Goal: Task Accomplishment & Management: Use online tool/utility

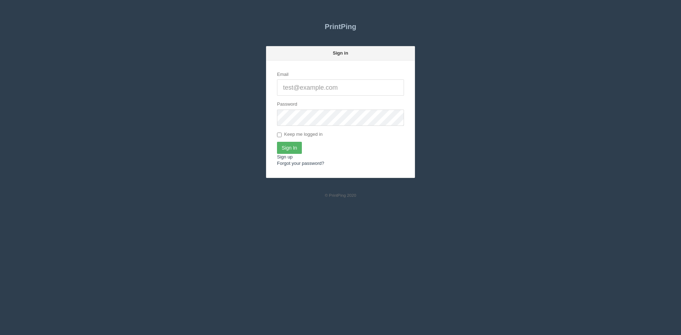
type input "[PERSON_NAME][EMAIL_ADDRESS][DOMAIN_NAME]"
click at [287, 148] on input "Sign In" at bounding box center [289, 148] width 25 height 12
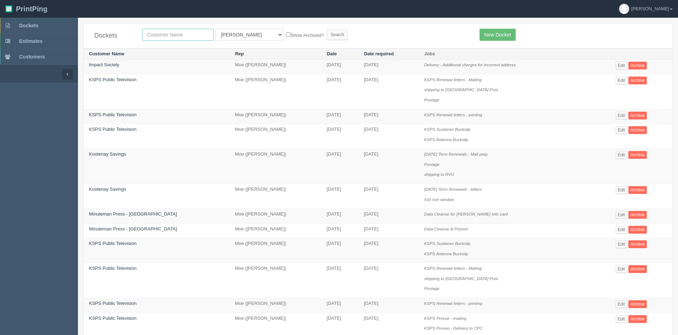
click at [174, 37] on input "text" at bounding box center [177, 35] width 71 height 12
type input "team town"
click at [236, 34] on select "All Users [PERSON_NAME] Test 1 [PERSON_NAME] [PERSON_NAME] [PERSON_NAME] France…" at bounding box center [249, 35] width 68 height 12
select select
click at [215, 29] on select "All Users [PERSON_NAME] Test 1 [PERSON_NAME] [PERSON_NAME] [PERSON_NAME] France…" at bounding box center [249, 35] width 68 height 12
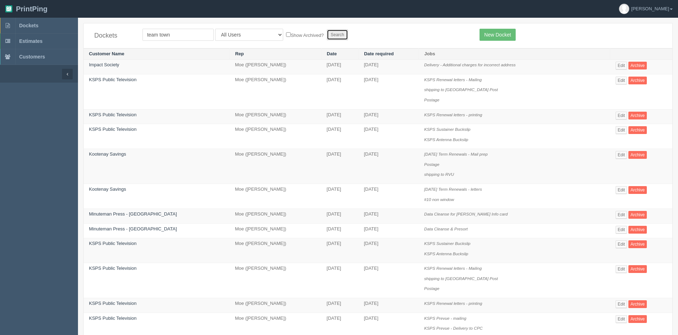
click at [327, 34] on input "Search" at bounding box center [337, 34] width 21 height 11
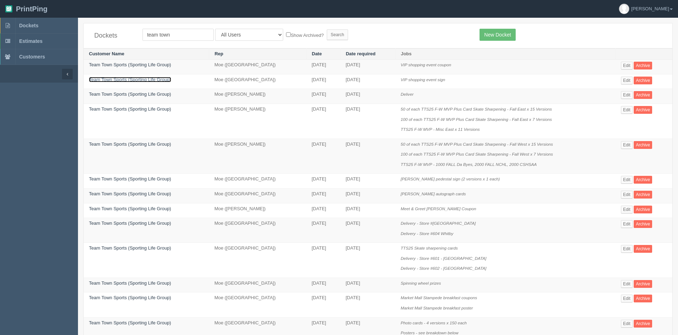
click at [163, 80] on link "Team Town Sports (Sporting Life Group)" at bounding box center [130, 79] width 82 height 5
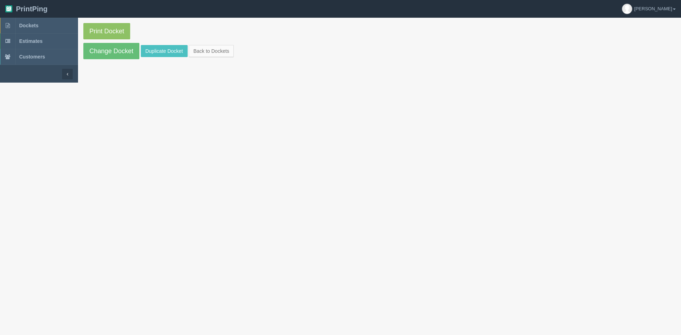
click at [168, 57] on section "Print Docket Change Docket Duplicate Docket Back to Dockets" at bounding box center [379, 41] width 603 height 47
click at [119, 34] on link "Print Docket" at bounding box center [106, 31] width 47 height 16
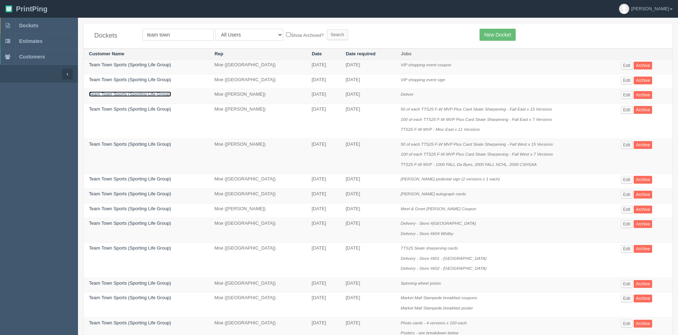
click at [140, 95] on link "Team Town Sports (Sporting Life Group)" at bounding box center [130, 93] width 82 height 5
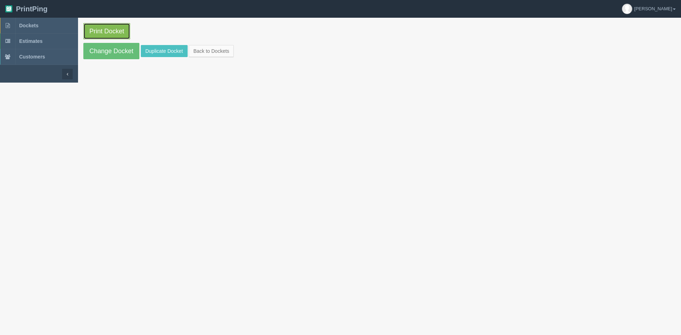
click at [108, 29] on link "Print Docket" at bounding box center [106, 31] width 47 height 16
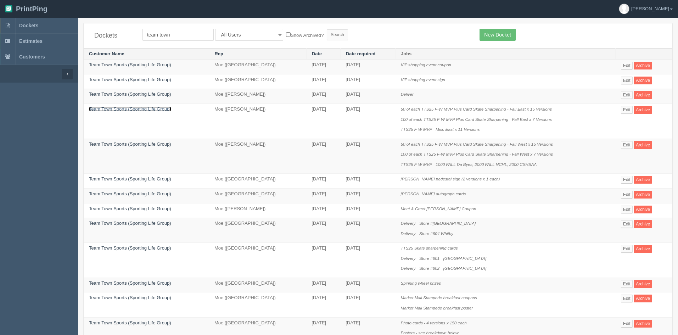
click at [156, 108] on link "Team Town Sports (Sporting Life Group)" at bounding box center [130, 108] width 82 height 5
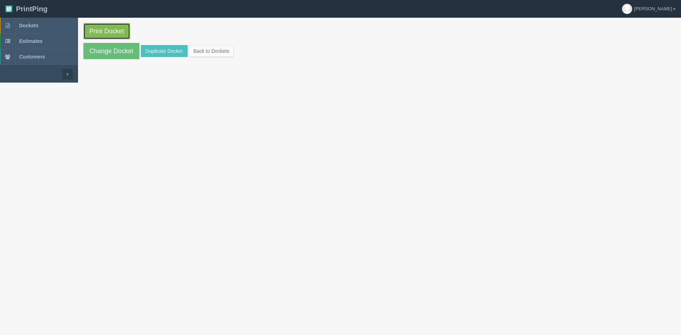
click at [98, 29] on link "Print Docket" at bounding box center [106, 31] width 47 height 16
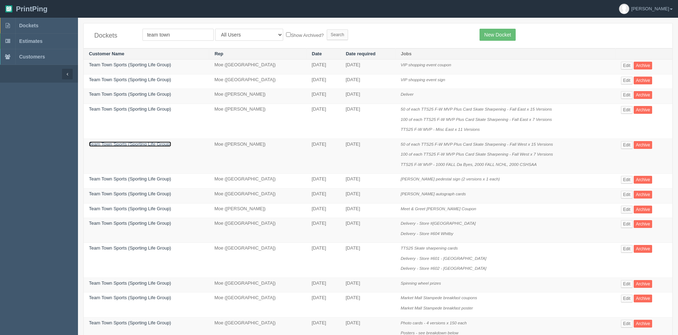
click at [166, 146] on link "Team Town Sports (Sporting Life Group)" at bounding box center [130, 143] width 82 height 5
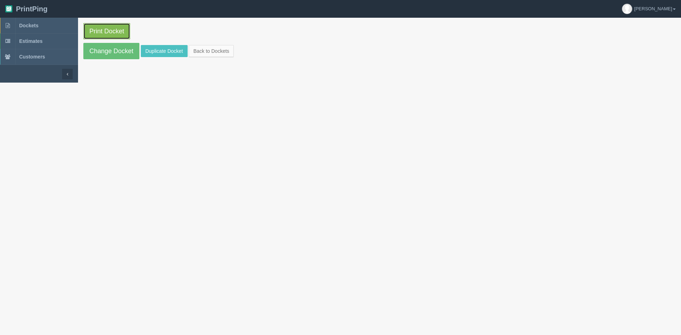
click at [110, 29] on link "Print Docket" at bounding box center [106, 31] width 47 height 16
